Goal: Task Accomplishment & Management: Use online tool/utility

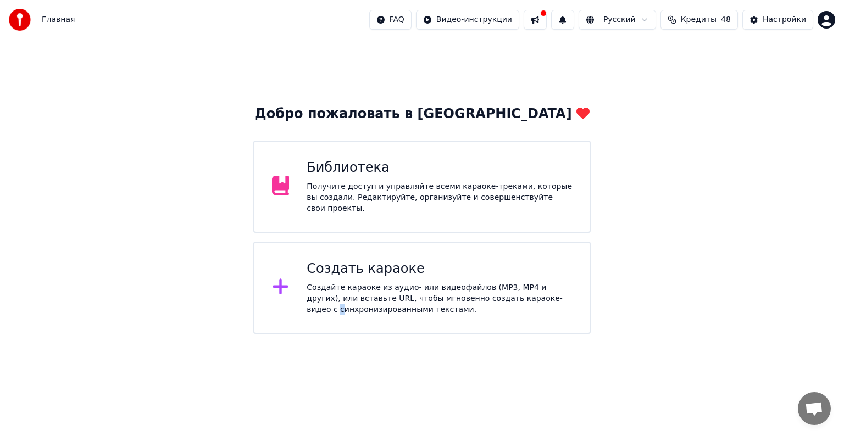
click at [308, 309] on div "Создайте караоке из аудио- или видеофайлов (MP3, MP4 и других), или вставьте UR…" at bounding box center [438, 298] width 265 height 33
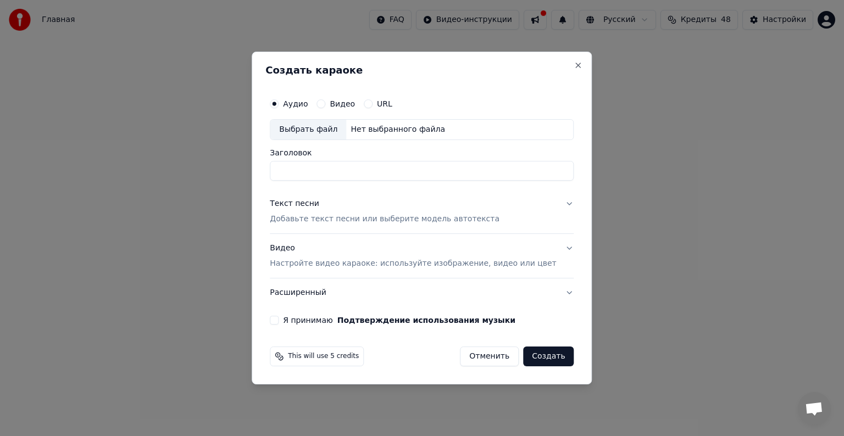
click at [331, 138] on div "Выбрать файл" at bounding box center [308, 130] width 76 height 20
type input "**********"
click at [330, 213] on div "Текст песни Добавьте текст песни или выберите модель автотекста" at bounding box center [385, 211] width 230 height 26
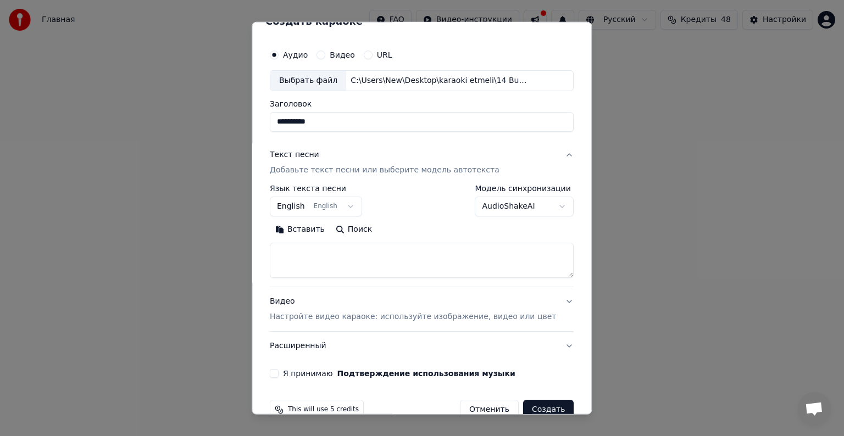
scroll to position [42, 0]
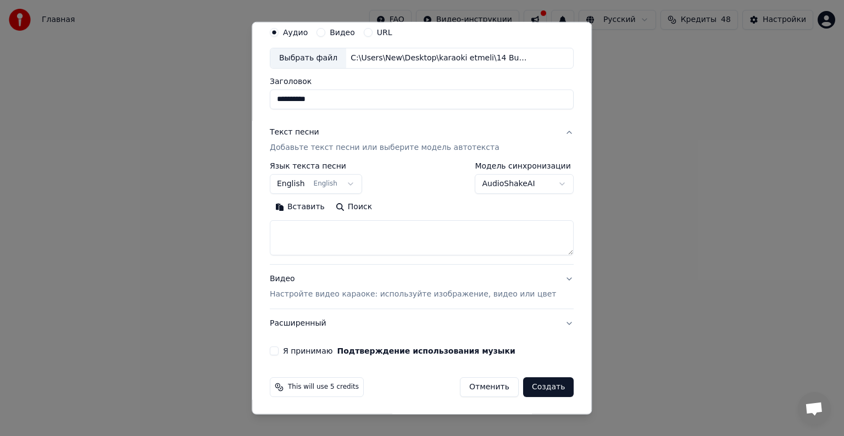
click at [303, 208] on button "Вставить" at bounding box center [300, 207] width 60 height 18
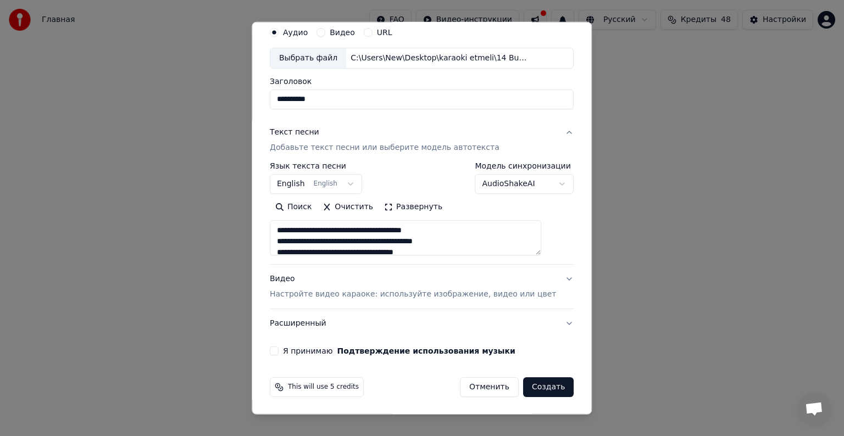
click at [317, 290] on p "Настройте видео караоке: используйте изображение, видео или цвет" at bounding box center [413, 294] width 286 height 11
type textarea "**********"
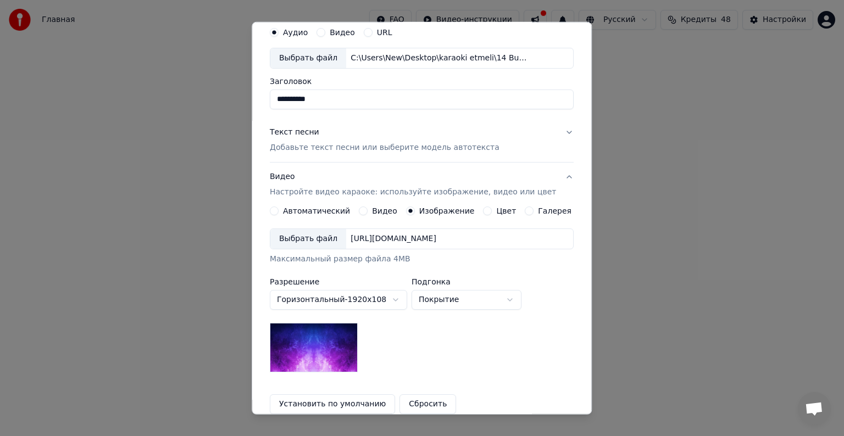
click at [325, 236] on div "Выбрать файл" at bounding box center [308, 239] width 76 height 20
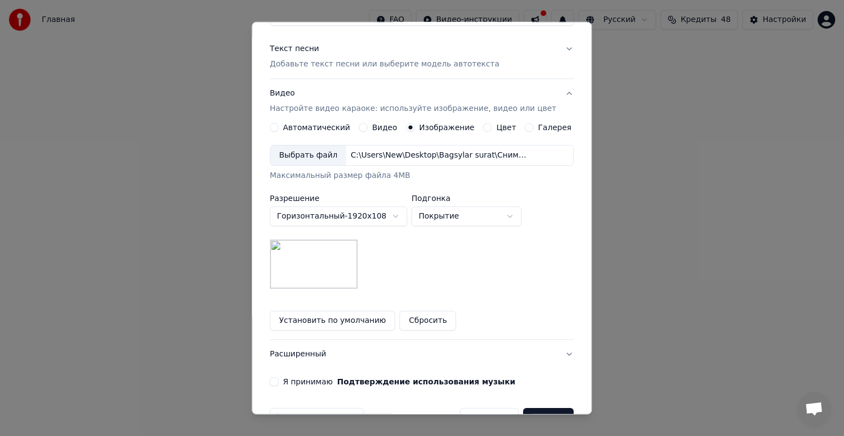
scroll to position [156, 0]
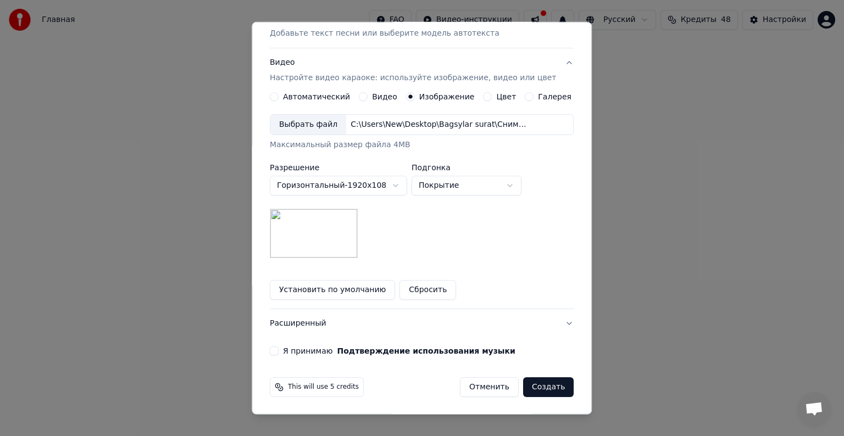
click at [278, 352] on button "Я принимаю Подтверждение использования музыки" at bounding box center [274, 351] width 9 height 9
click at [529, 382] on button "Создать" at bounding box center [548, 387] width 51 height 20
click at [525, 382] on div "Отменить Создать" at bounding box center [510, 387] width 127 height 20
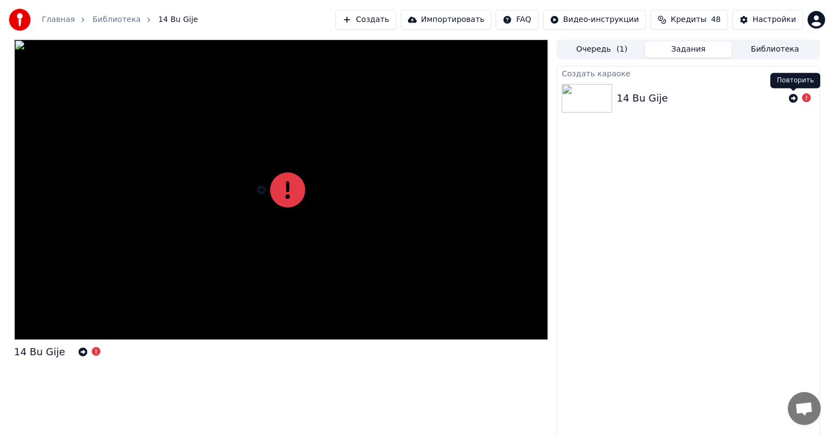
click at [796, 98] on icon at bounding box center [793, 98] width 9 height 9
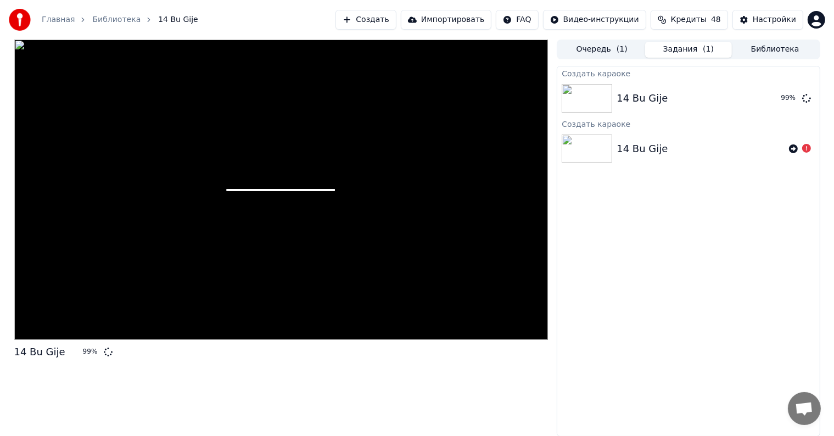
click at [186, 65] on div at bounding box center [281, 190] width 534 height 300
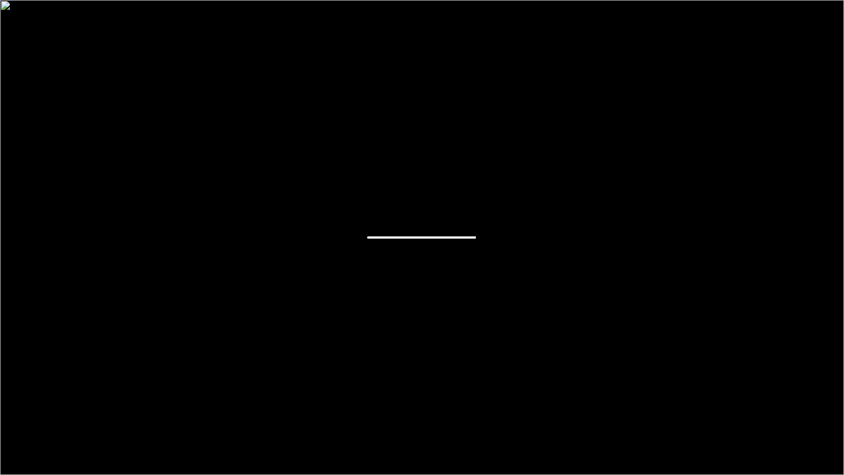
click at [186, 77] on div at bounding box center [422, 237] width 844 height 475
drag, startPoint x: 231, startPoint y: 83, endPoint x: 220, endPoint y: 79, distance: 12.0
click at [226, 81] on div at bounding box center [422, 237] width 844 height 475
drag, startPoint x: 283, startPoint y: 155, endPoint x: 282, endPoint y: 131, distance: 24.8
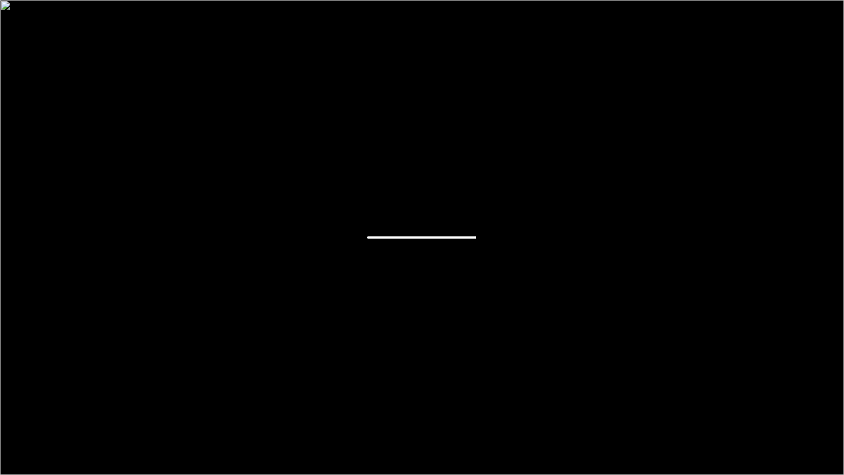
click at [280, 142] on div at bounding box center [422, 237] width 844 height 475
click at [281, 130] on div at bounding box center [422, 237] width 844 height 475
click at [843, 0] on div at bounding box center [422, 237] width 844 height 475
click at [141, 261] on div at bounding box center [422, 237] width 844 height 475
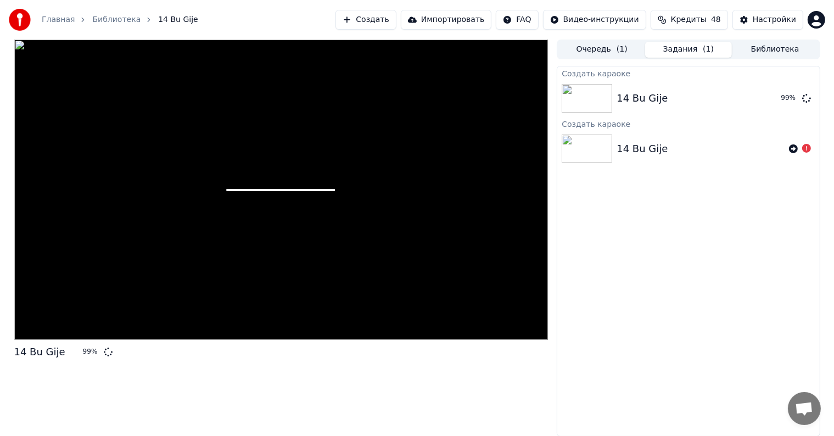
click at [169, 311] on div at bounding box center [281, 190] width 534 height 300
click at [360, 266] on div at bounding box center [281, 190] width 534 height 300
drag, startPoint x: 246, startPoint y: 268, endPoint x: 220, endPoint y: 222, distance: 52.9
click at [220, 222] on div at bounding box center [281, 190] width 534 height 300
click at [803, 96] on icon at bounding box center [806, 97] width 9 height 9
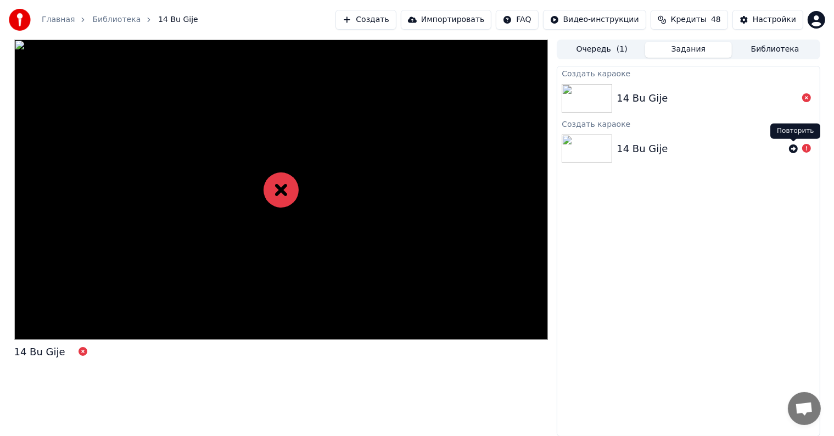
click at [791, 147] on icon at bounding box center [793, 148] width 9 height 9
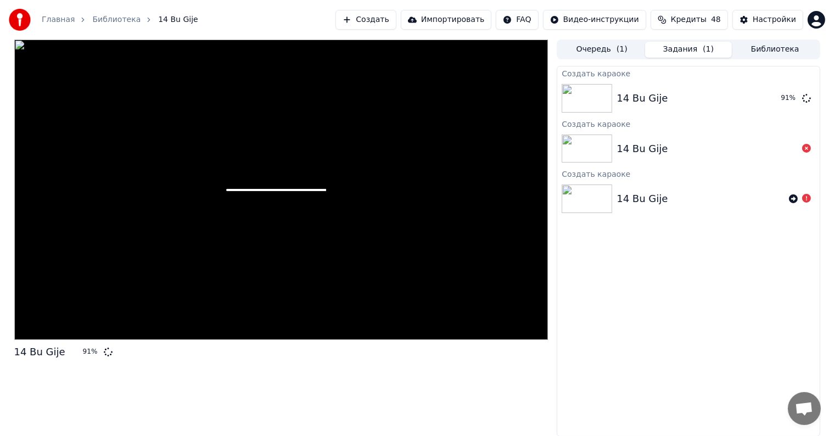
click at [428, 308] on div at bounding box center [281, 190] width 534 height 300
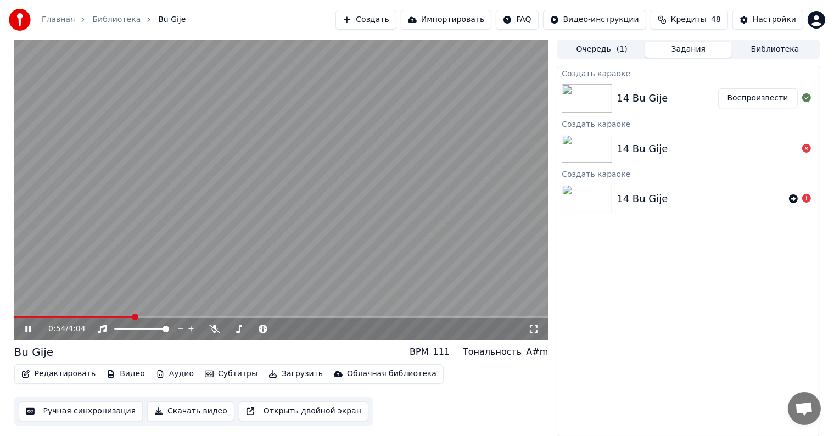
click at [31, 330] on icon at bounding box center [36, 329] width 26 height 9
click at [125, 414] on button "Ручная синхронизация" at bounding box center [81, 412] width 125 height 20
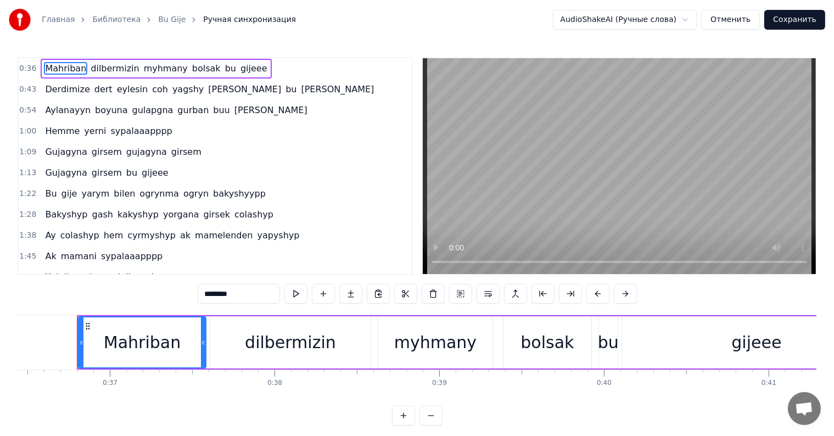
scroll to position [0, 6009]
click at [84, 351] on div "Mahriban" at bounding box center [138, 342] width 126 height 50
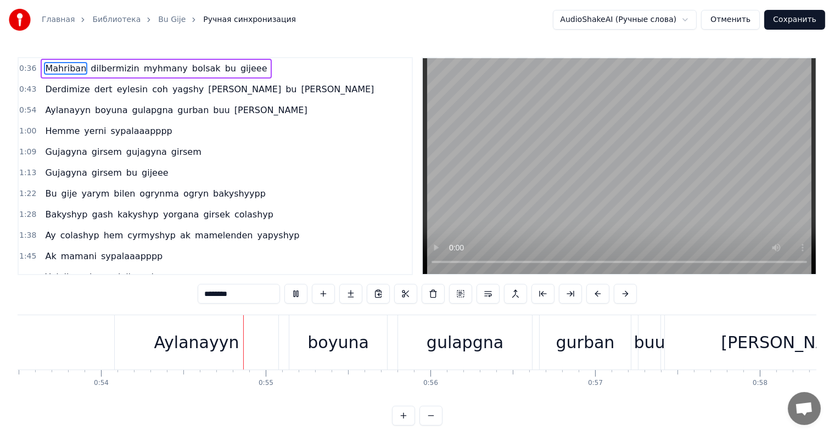
scroll to position [0, 8854]
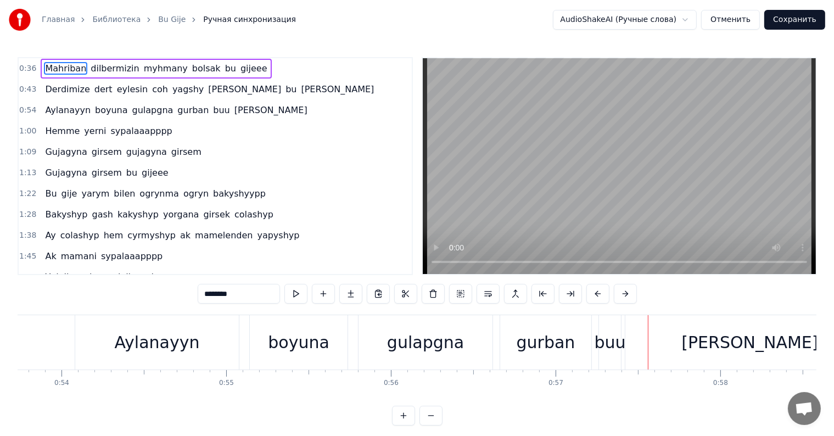
click at [420, 356] on div "gulapgna" at bounding box center [426, 342] width 134 height 54
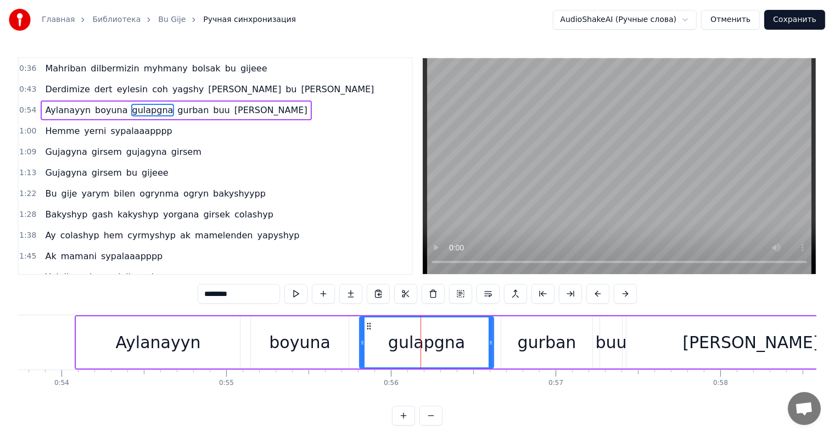
click at [222, 299] on input "********" at bounding box center [239, 294] width 82 height 20
click at [224, 295] on input "********" at bounding box center [239, 294] width 82 height 20
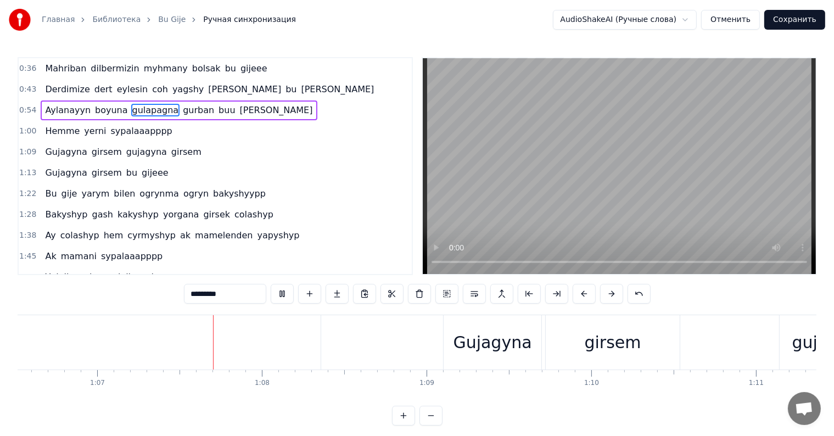
scroll to position [0, 10981]
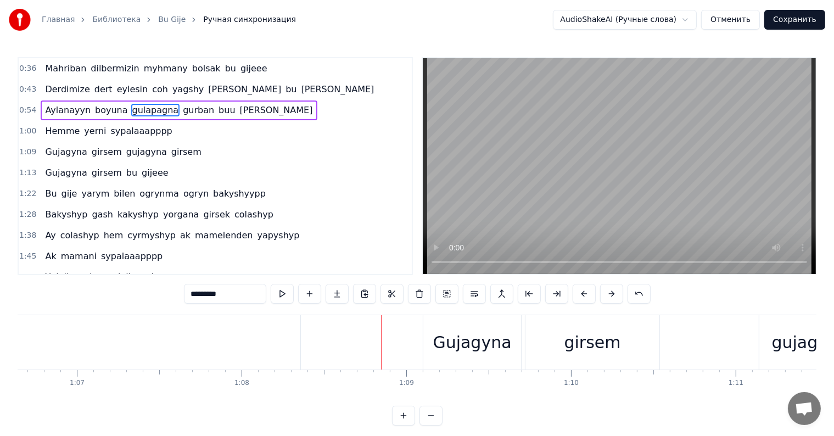
drag, startPoint x: 237, startPoint y: 353, endPoint x: 288, endPoint y: 334, distance: 54.4
type input "**********"
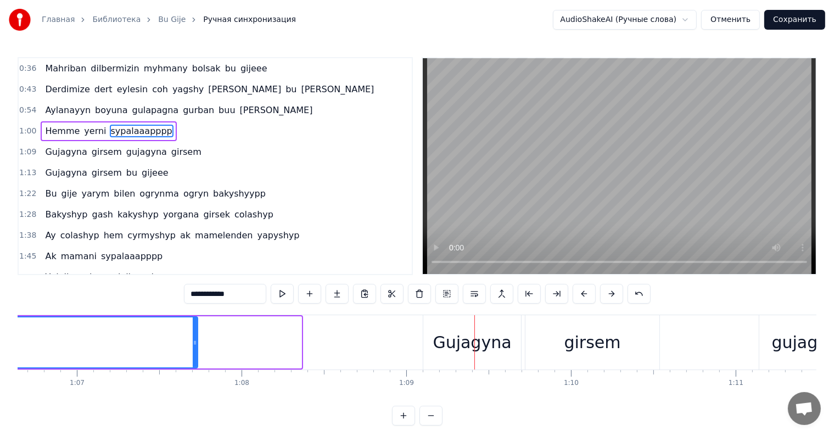
drag, startPoint x: 300, startPoint y: 343, endPoint x: 196, endPoint y: 357, distance: 105.3
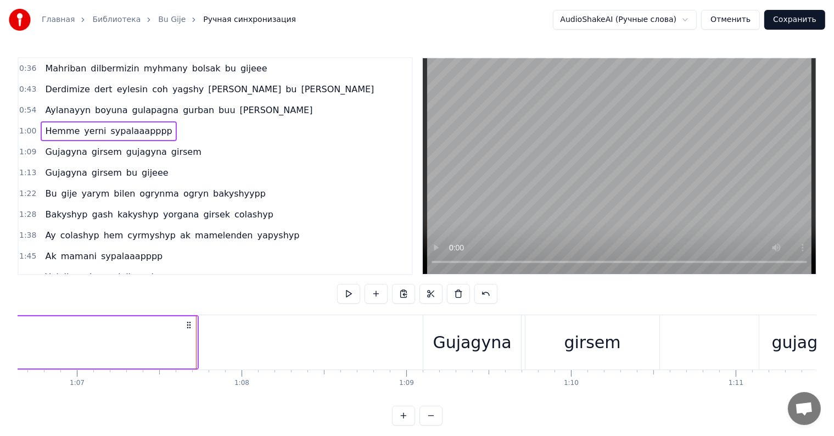
drag, startPoint x: 125, startPoint y: 345, endPoint x: 134, endPoint y: 341, distance: 10.3
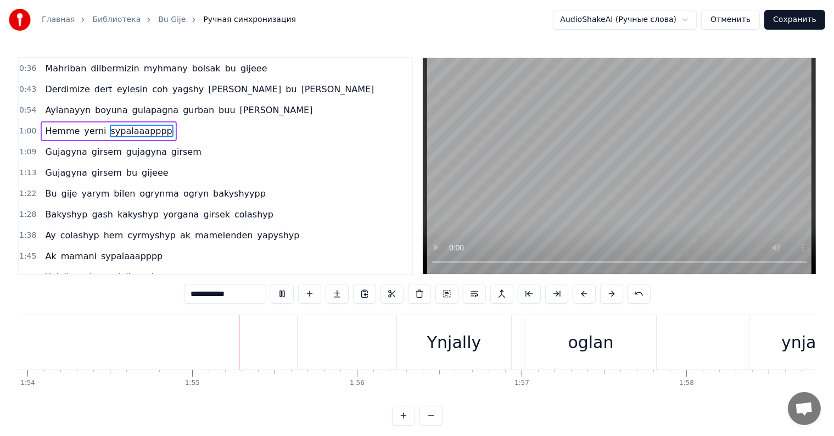
scroll to position [0, 18809]
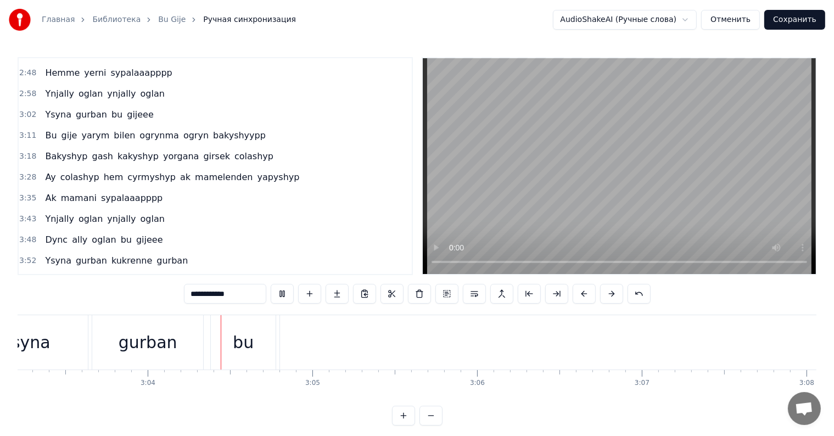
scroll to position [0, 30201]
click at [497, 364] on div "gijeee" at bounding box center [844, 342] width 1152 height 54
type input "******"
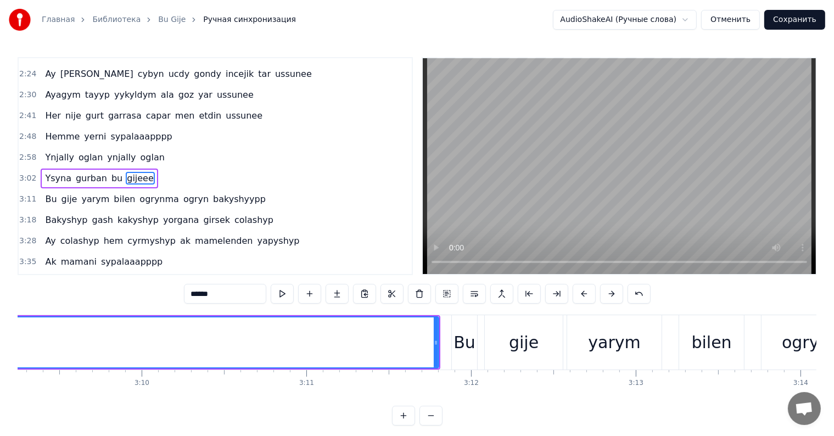
scroll to position [0, 31206]
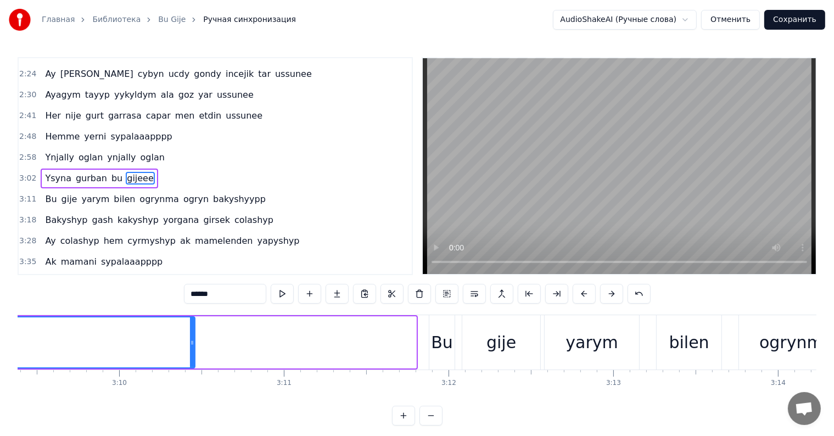
drag, startPoint x: 412, startPoint y: 342, endPoint x: 185, endPoint y: 368, distance: 228.3
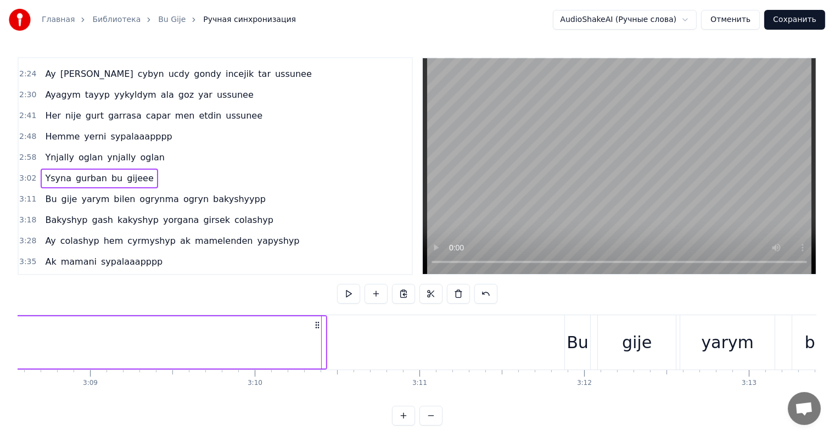
scroll to position [0, 30866]
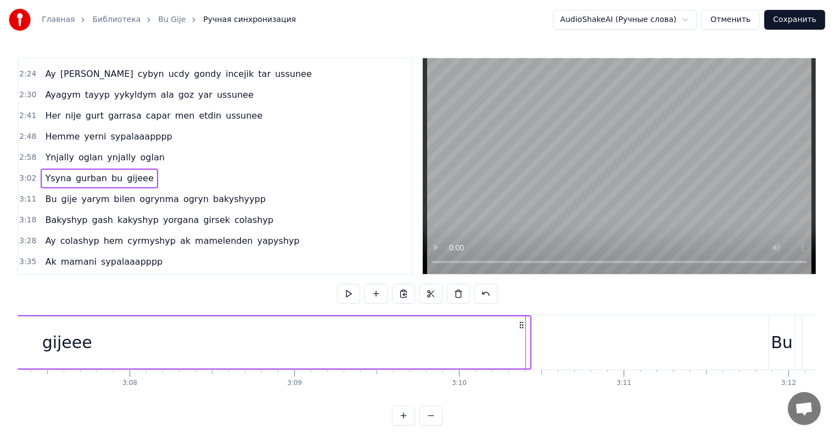
click at [523, 346] on div "gijeee" at bounding box center [67, 342] width 926 height 52
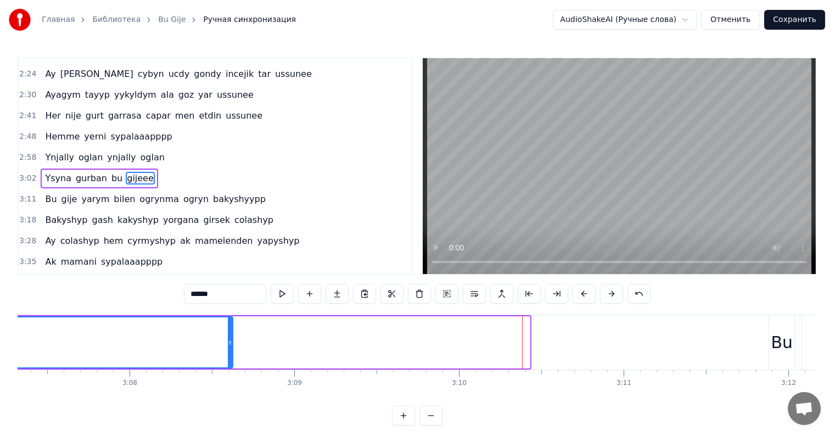
drag, startPoint x: 526, startPoint y: 343, endPoint x: 218, endPoint y: 387, distance: 311.3
click at [215, 387] on div "Mahriban dilbermizin myhmany bolsak bu gijeee Derdimize dert eylesin coh yagshy…" at bounding box center [417, 356] width 799 height 82
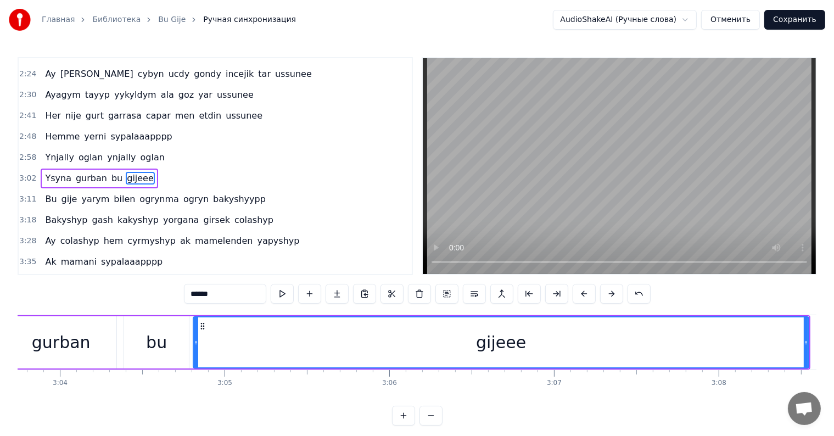
scroll to position [0, 30345]
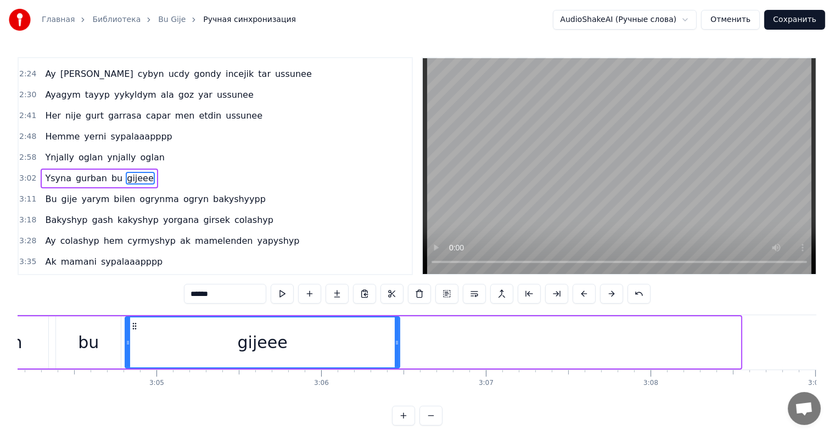
drag, startPoint x: 739, startPoint y: 339, endPoint x: 344, endPoint y: 371, distance: 396.7
click at [389, 382] on div "Mahriban dilbermizin myhmany bolsak bu gijeee Derdimize dert eylesin coh yagshy…" at bounding box center [417, 356] width 799 height 82
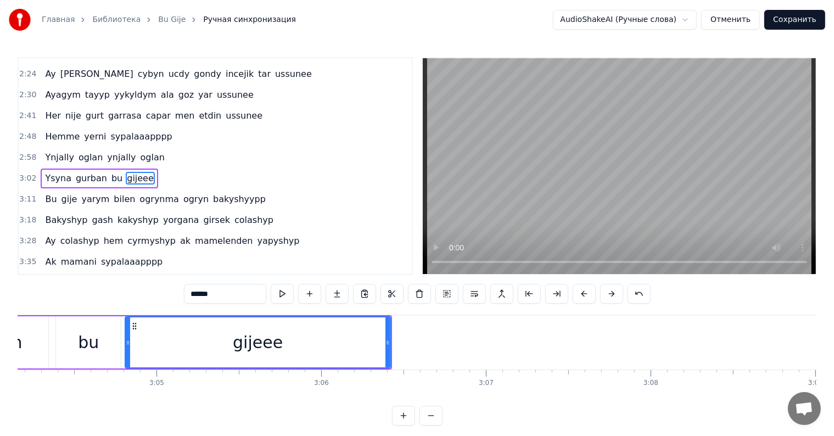
click at [99, 345] on div "bu" at bounding box center [88, 342] width 65 height 52
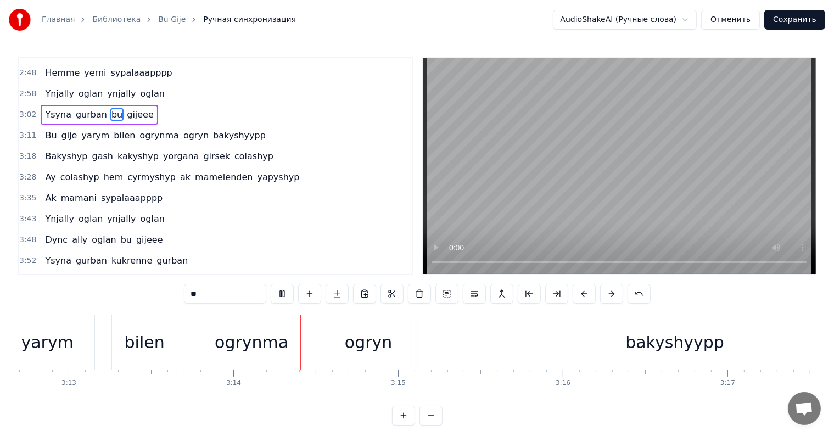
scroll to position [0, 31854]
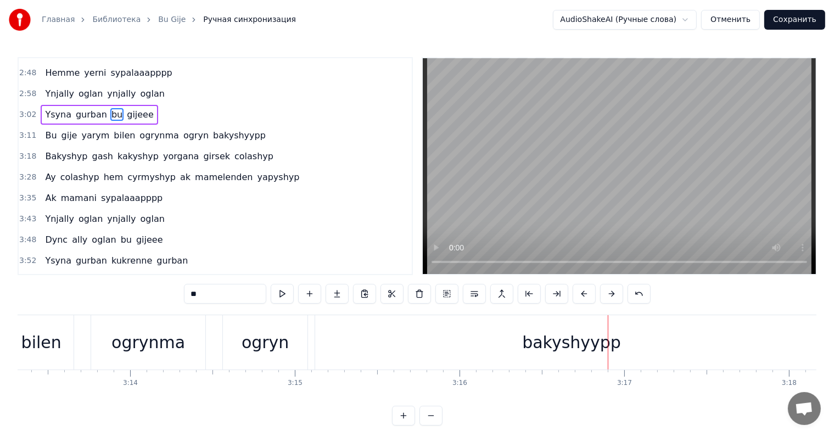
click at [549, 343] on div "bakyshyypp" at bounding box center [571, 342] width 99 height 25
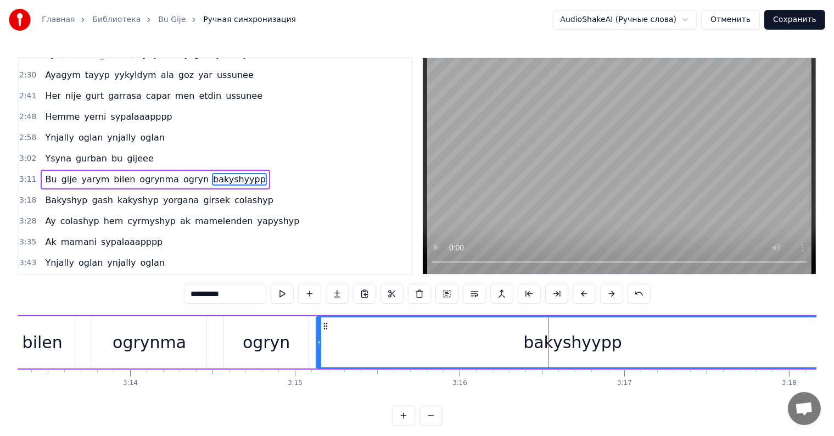
scroll to position [0, 32226]
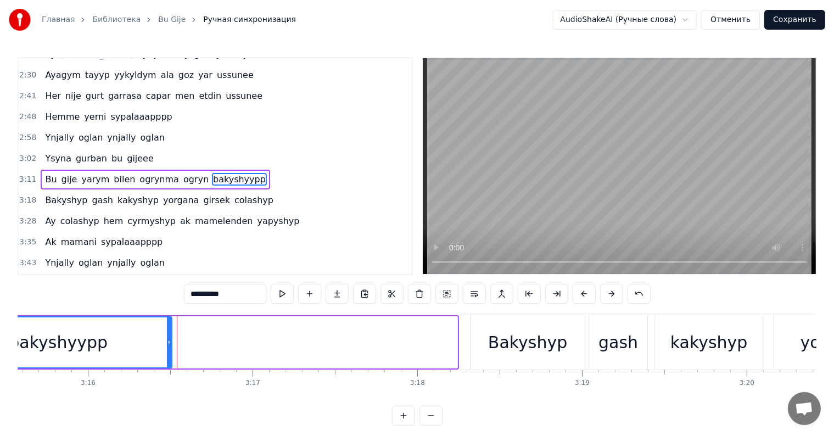
drag, startPoint x: 453, startPoint y: 340, endPoint x: 167, endPoint y: 356, distance: 286.1
click at [167, 356] on div at bounding box center [169, 342] width 4 height 50
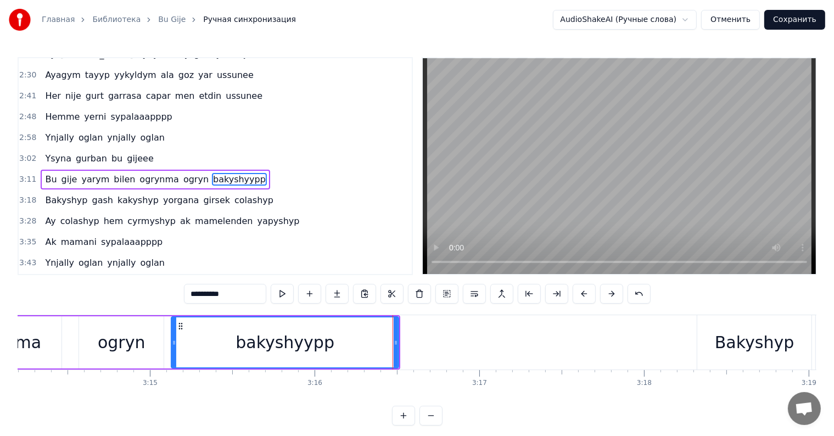
scroll to position [0, 31932]
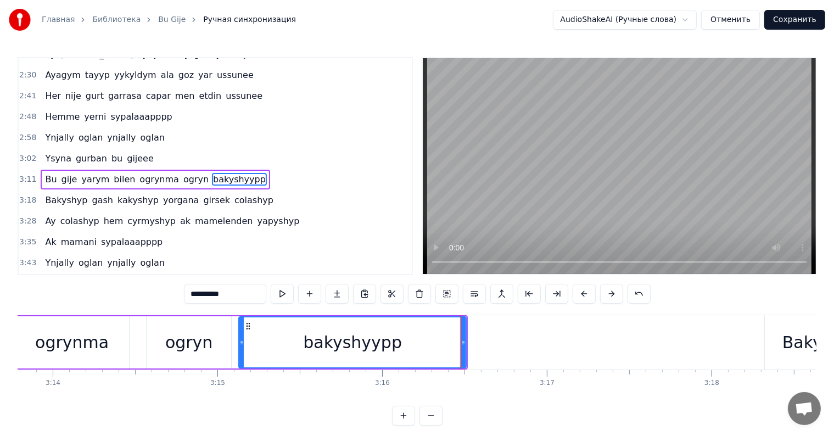
click at [213, 354] on div "ogryn" at bounding box center [189, 342] width 85 height 52
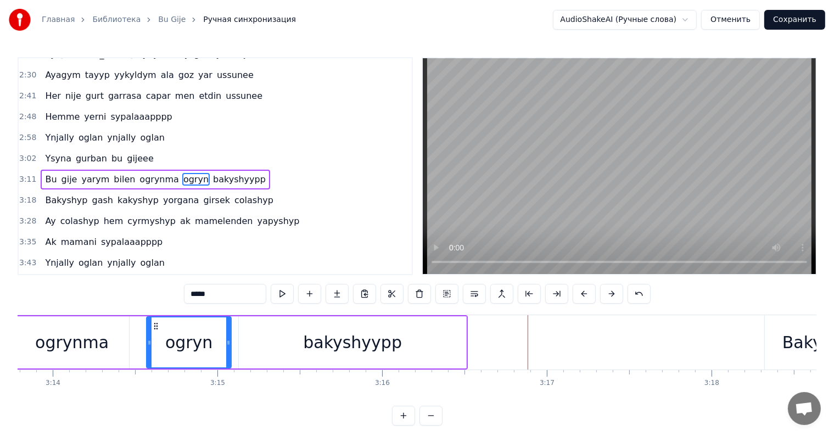
click at [456, 360] on div "bakyshyypp" at bounding box center [352, 342] width 227 height 52
type input "**********"
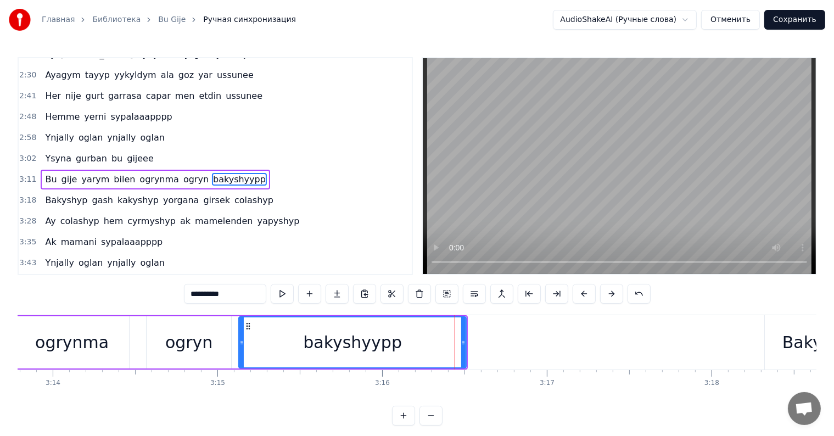
click at [467, 345] on div "Bu gije yarym bilen ogrynma ogryn bakyshyypp" at bounding box center [85, 342] width 765 height 54
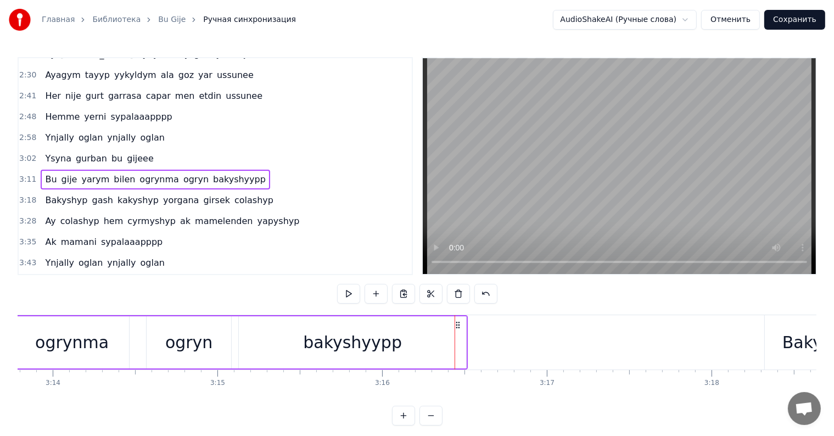
click at [466, 341] on div "bakyshyypp" at bounding box center [352, 342] width 228 height 52
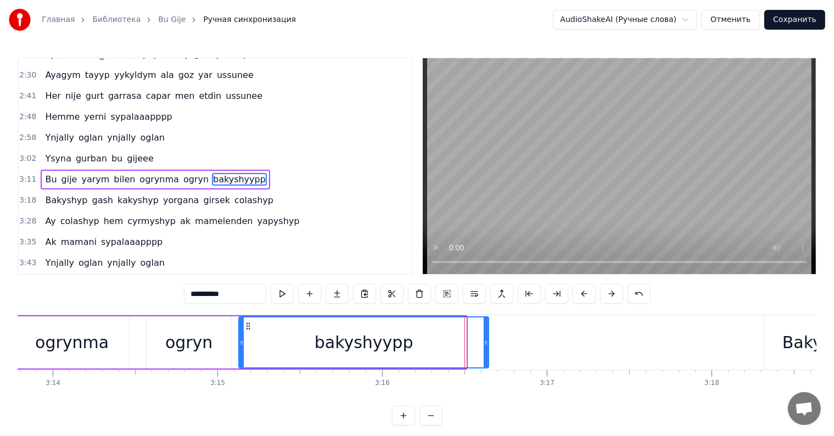
drag, startPoint x: 463, startPoint y: 341, endPoint x: 486, endPoint y: 339, distance: 22.6
click at [486, 339] on icon at bounding box center [486, 342] width 4 height 9
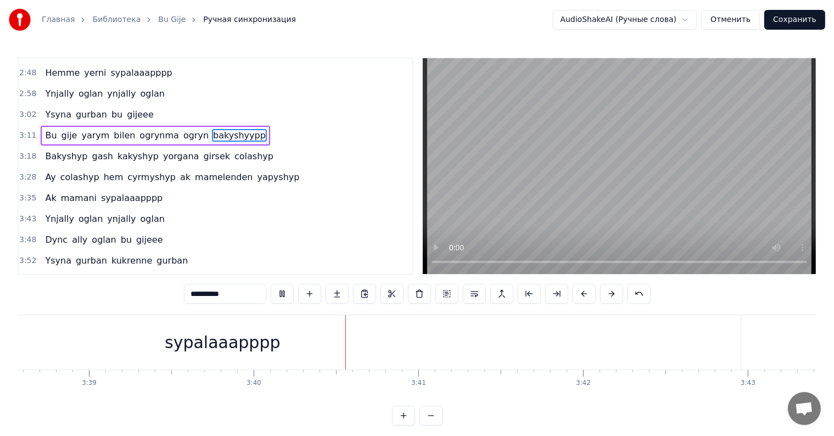
scroll to position [0, 36179]
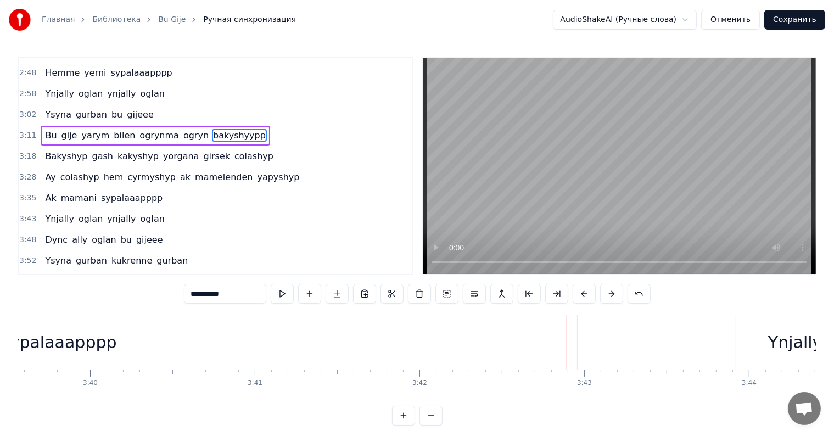
click at [538, 354] on div "sypalaaapppp" at bounding box center [58, 342] width 1037 height 54
type input "**********"
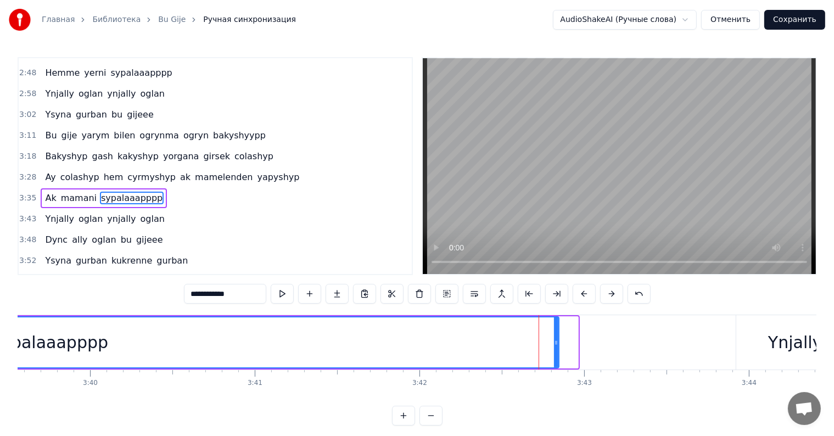
drag, startPoint x: 576, startPoint y: 341, endPoint x: 510, endPoint y: 306, distance: 74.4
click at [556, 341] on icon at bounding box center [556, 342] width 4 height 9
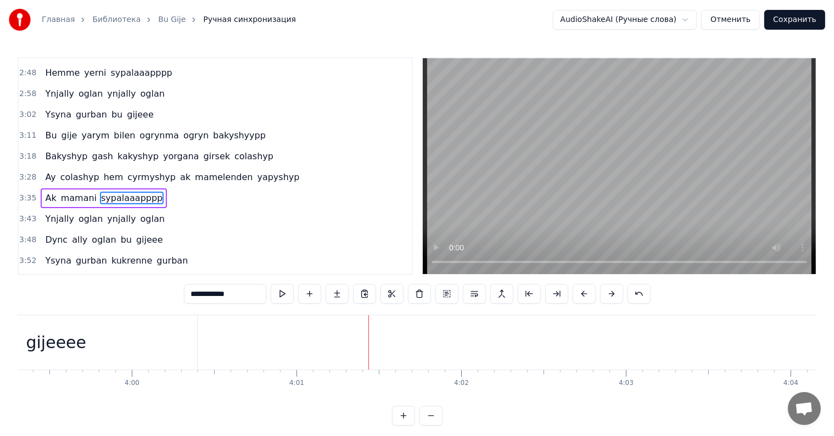
scroll to position [0, 39478]
click at [802, 16] on button "Сохранить" at bounding box center [795, 20] width 61 height 20
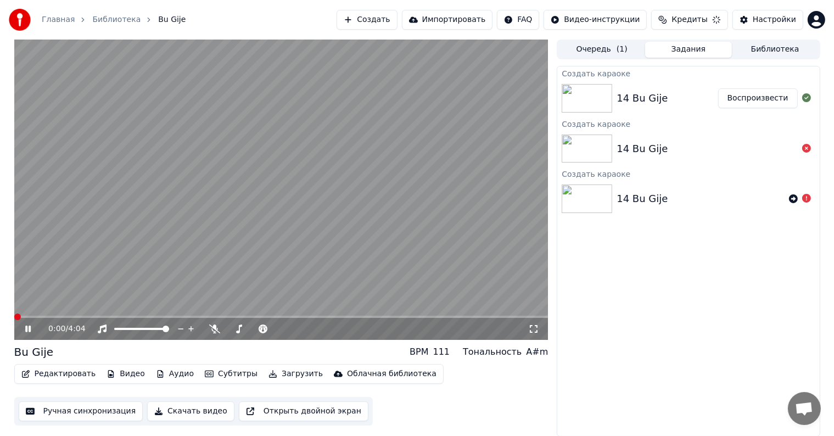
click at [29, 330] on icon at bounding box center [27, 329] width 5 height 7
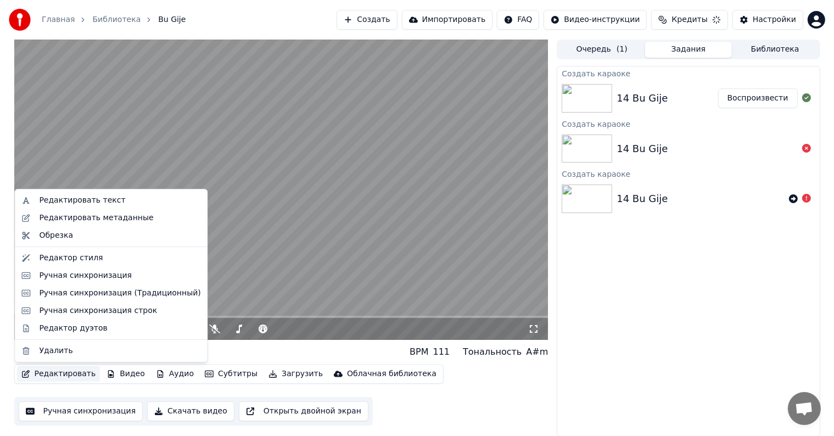
click at [42, 378] on button "Редактировать" at bounding box center [58, 373] width 83 height 15
click at [130, 218] on div "Редактировать метаданные" at bounding box center [96, 218] width 114 height 11
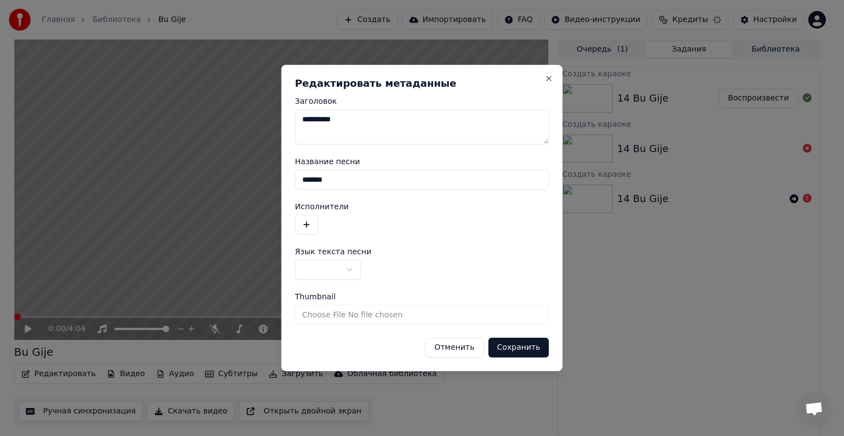
drag, startPoint x: 299, startPoint y: 121, endPoint x: 313, endPoint y: 123, distance: 13.4
click at [313, 123] on textarea "**********" at bounding box center [422, 126] width 254 height 35
type textarea "**********"
click at [298, 183] on input "*******" at bounding box center [422, 180] width 254 height 20
type input "**********"
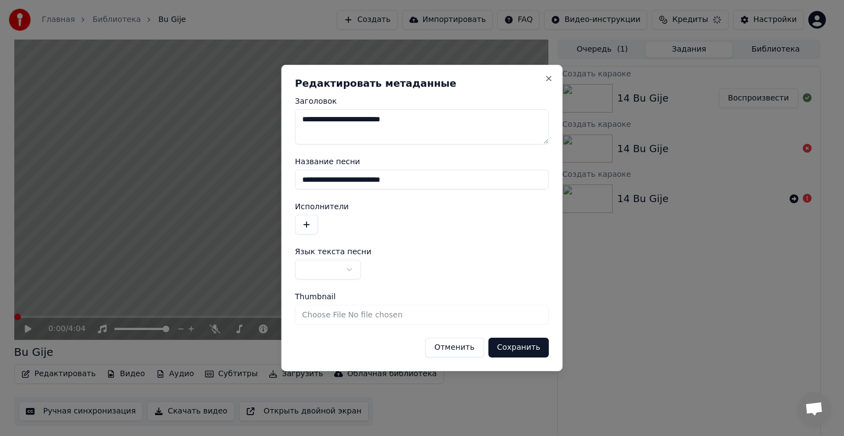
click at [523, 344] on button "Сохранить" at bounding box center [518, 348] width 61 height 20
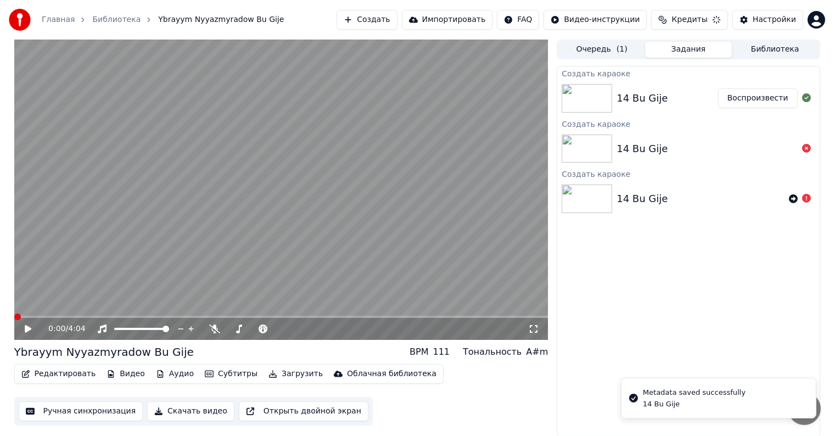
click at [181, 413] on button "Скачать видео" at bounding box center [190, 412] width 87 height 20
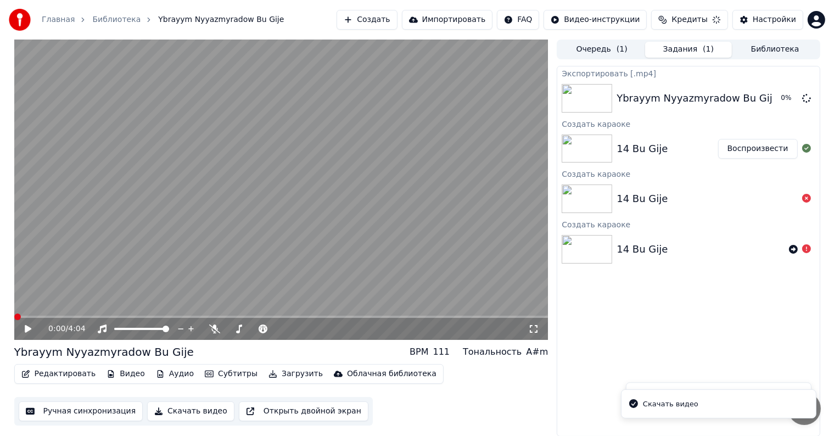
click at [269, 377] on button "Загрузить" at bounding box center [295, 373] width 63 height 15
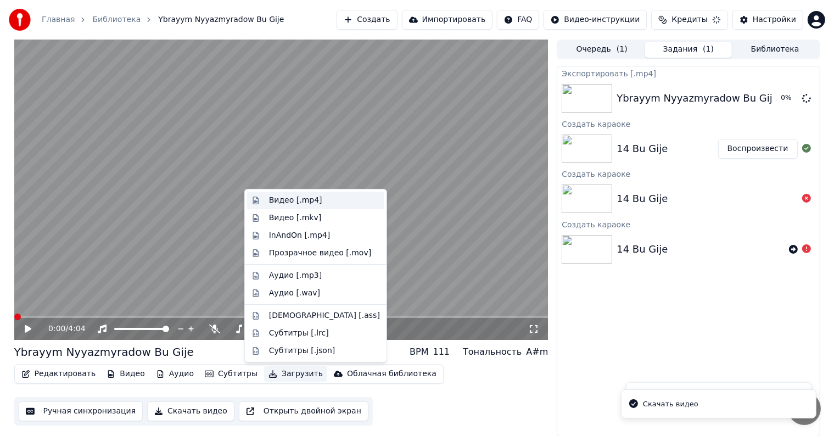
click at [314, 198] on div "Видео [.mp4]" at bounding box center [295, 200] width 53 height 11
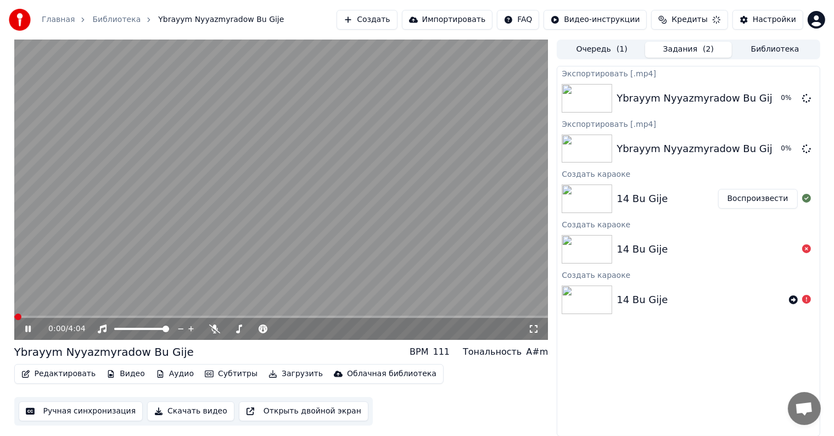
drag, startPoint x: 25, startPoint y: 331, endPoint x: 68, endPoint y: 344, distance: 44.3
click at [25, 332] on icon at bounding box center [27, 329] width 5 height 7
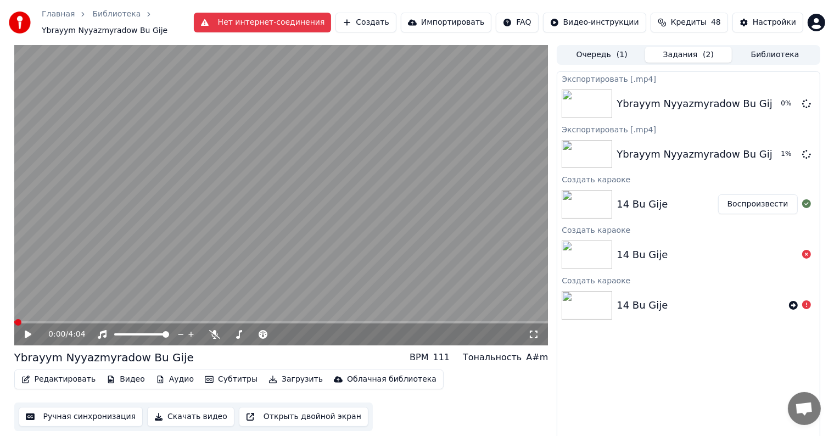
click at [285, 30] on button "Нет интернет-соединения" at bounding box center [263, 23] width 138 height 20
